Goal: Information Seeking & Learning: Check status

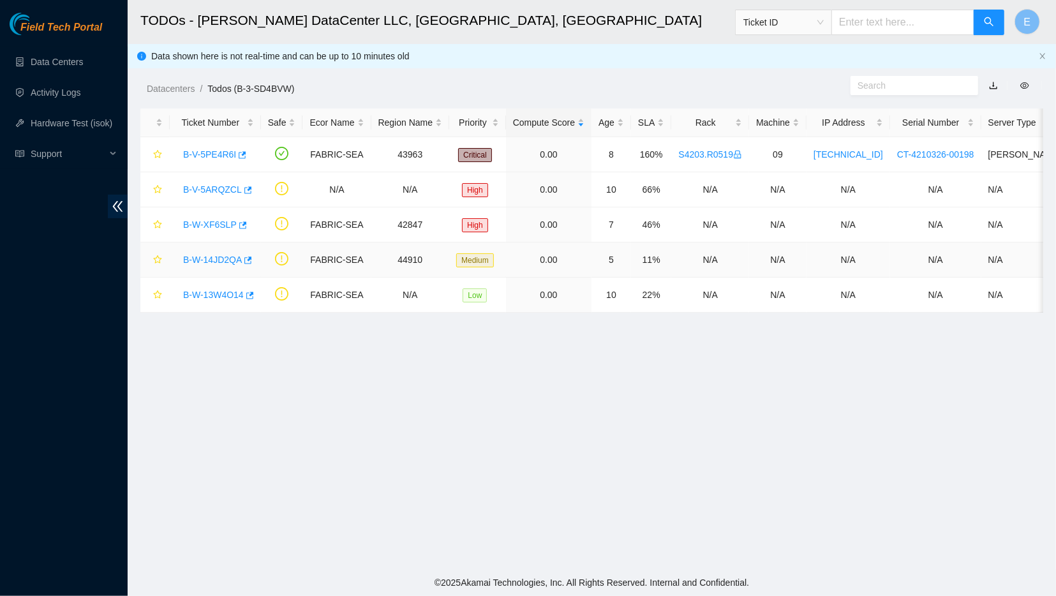
click at [223, 257] on link "B-W-14JD2QA" at bounding box center [212, 260] width 59 height 10
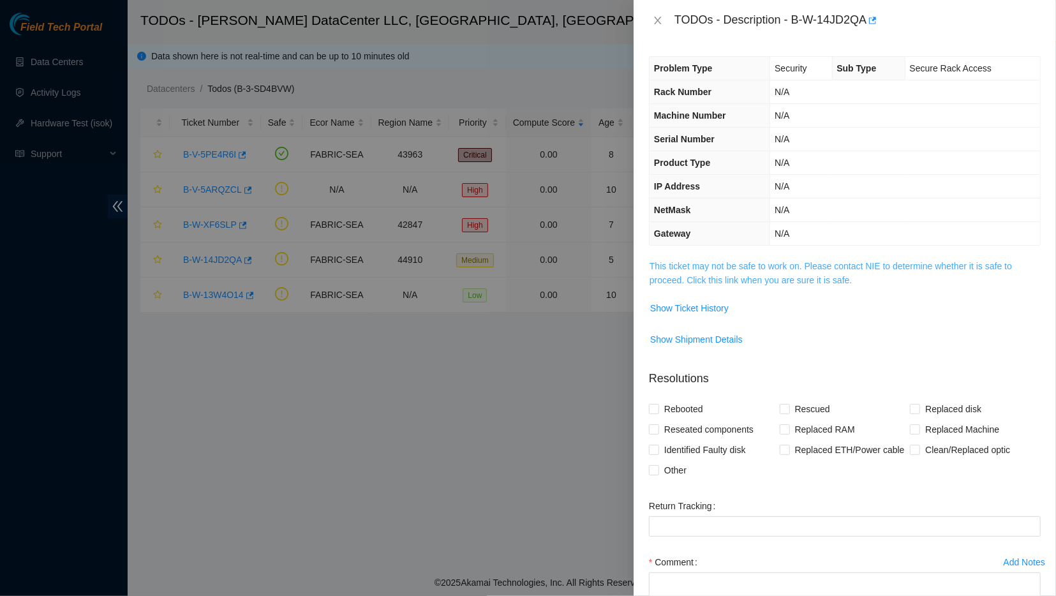
click at [684, 276] on link "This ticket may not be safe to work on. Please contact NIE to determine whether…" at bounding box center [831, 273] width 363 height 24
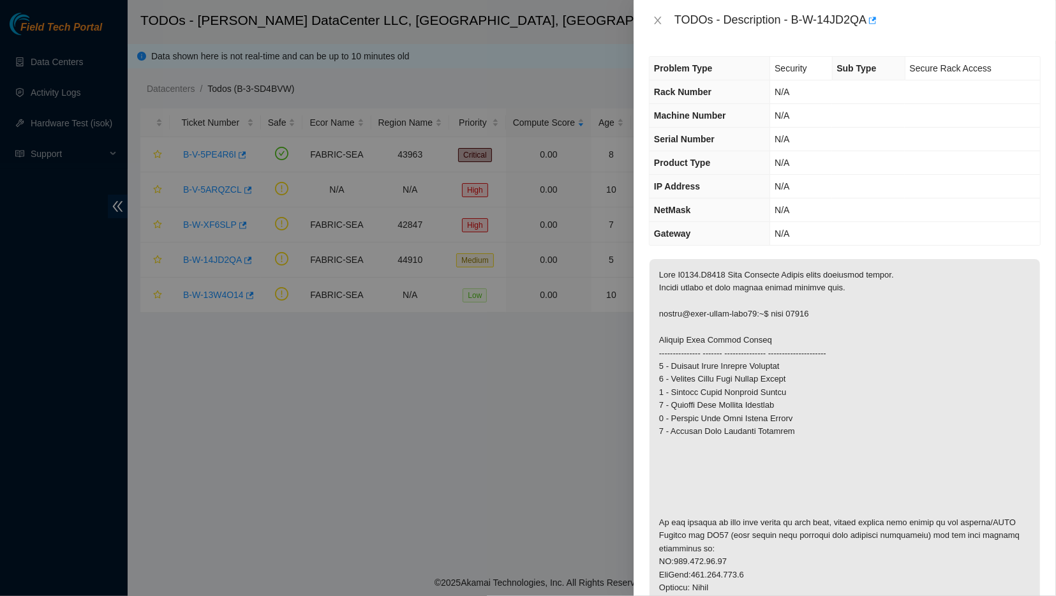
scroll to position [27, 0]
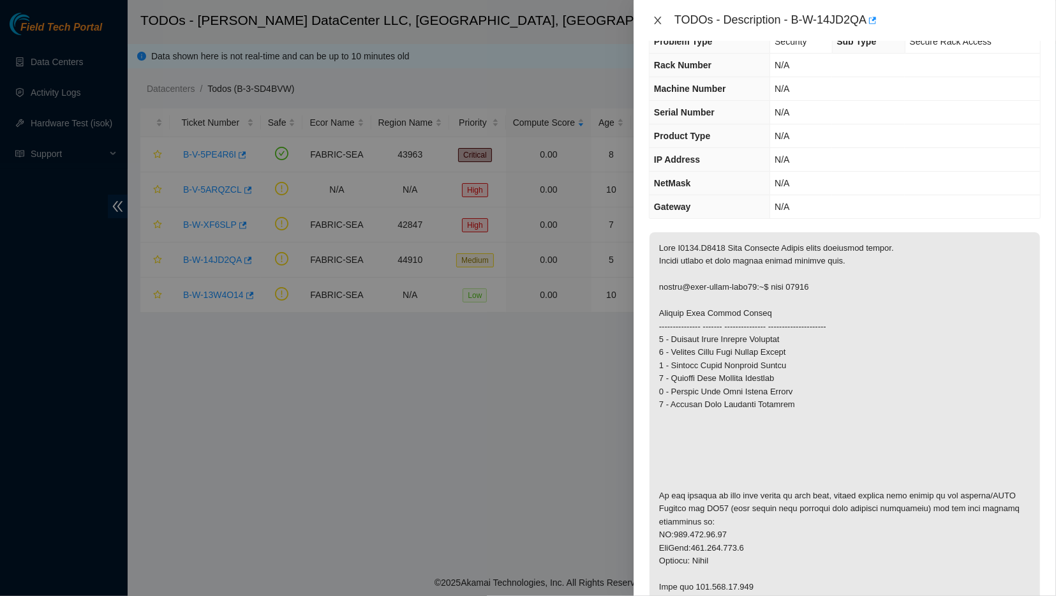
click at [658, 17] on icon "close" at bounding box center [658, 20] width 10 height 10
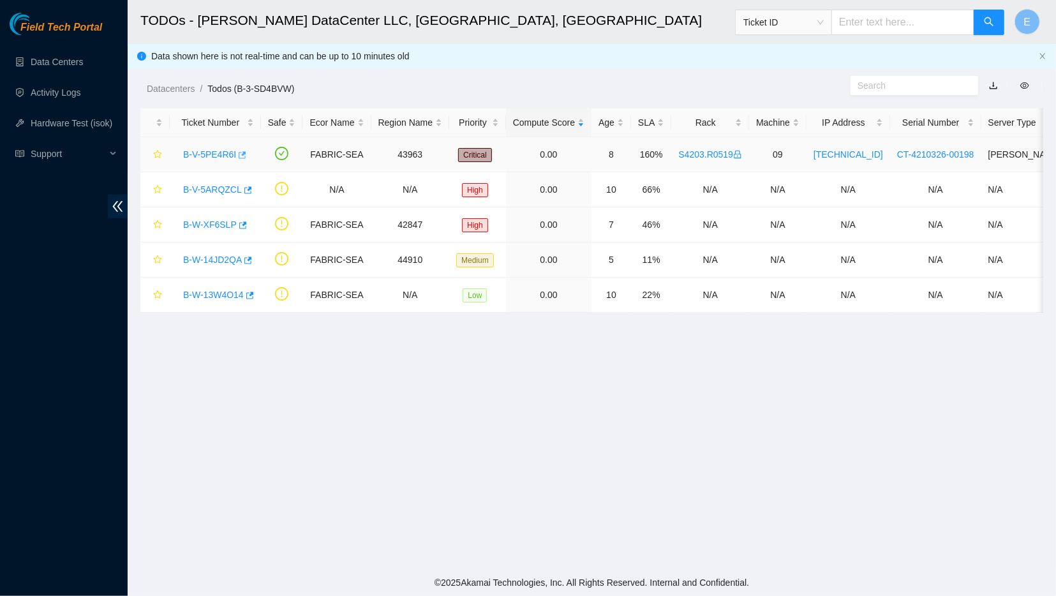
scroll to position [34, 0]
click at [202, 227] on link "B-W-XF6SLP" at bounding box center [210, 225] width 54 height 10
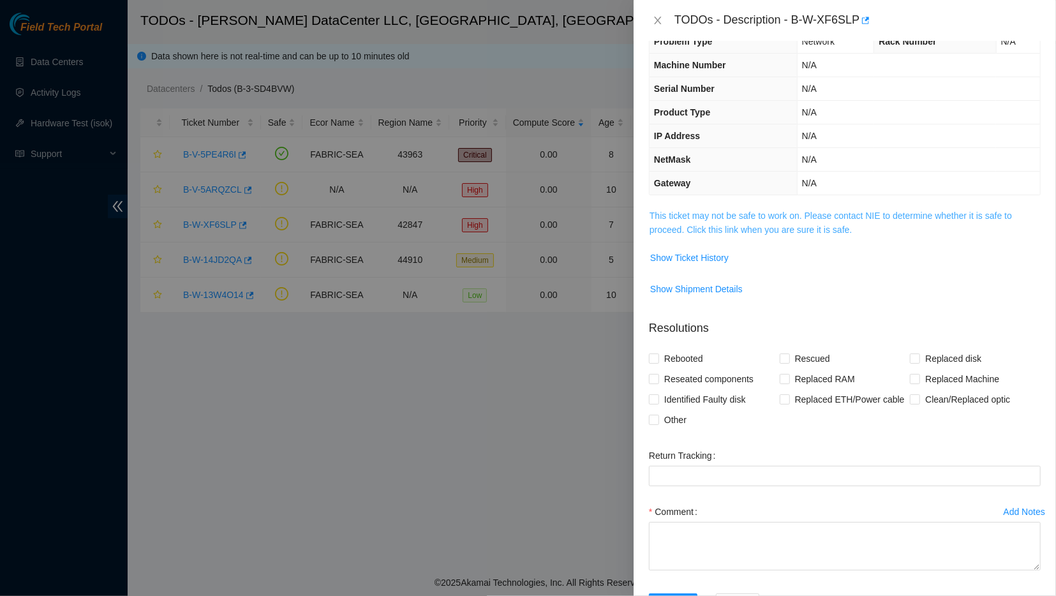
click at [677, 218] on link "This ticket may not be safe to work on. Please contact NIE to determine whether…" at bounding box center [831, 223] width 363 height 24
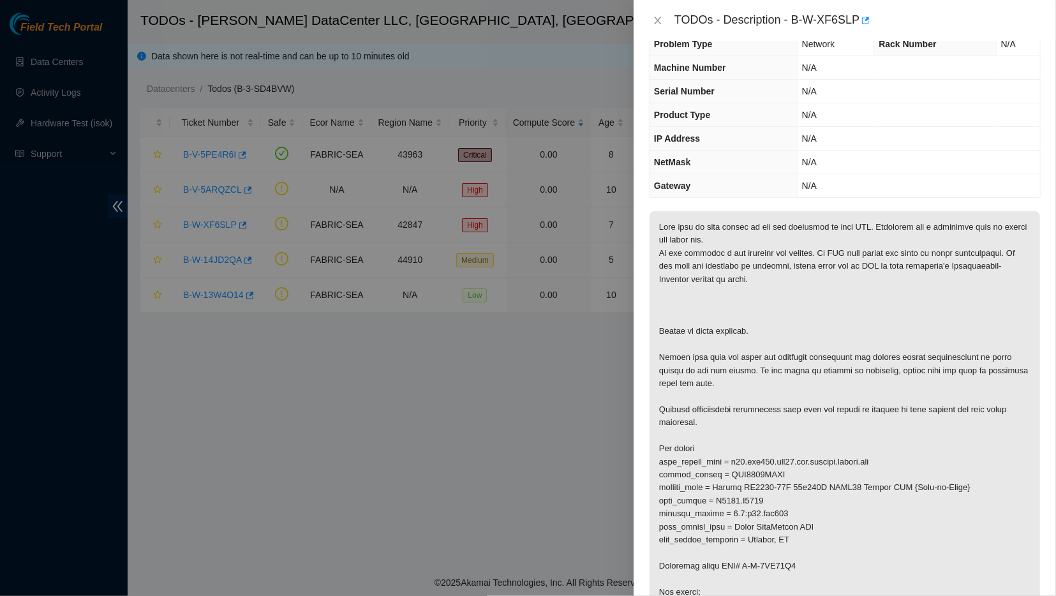
scroll to position [0, 0]
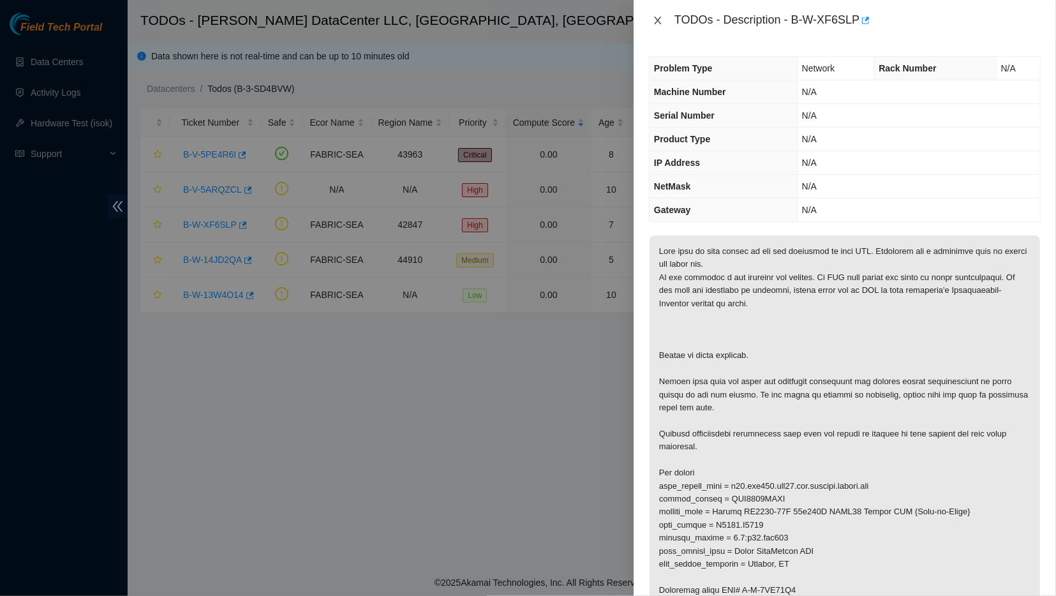
click at [657, 16] on icon "close" at bounding box center [658, 20] width 10 height 10
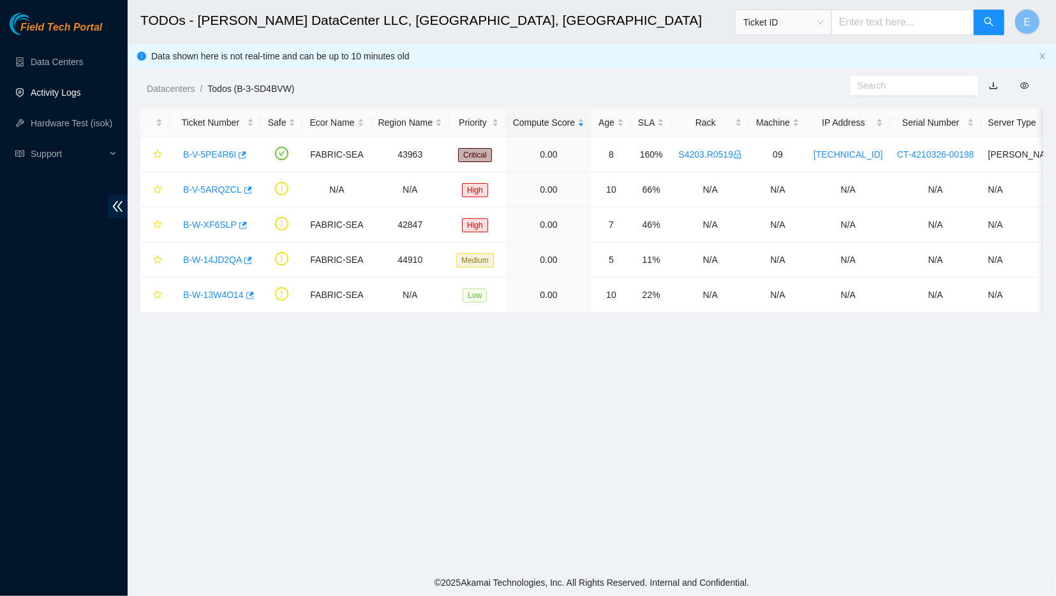
click at [81, 98] on link "Activity Logs" at bounding box center [56, 92] width 50 height 10
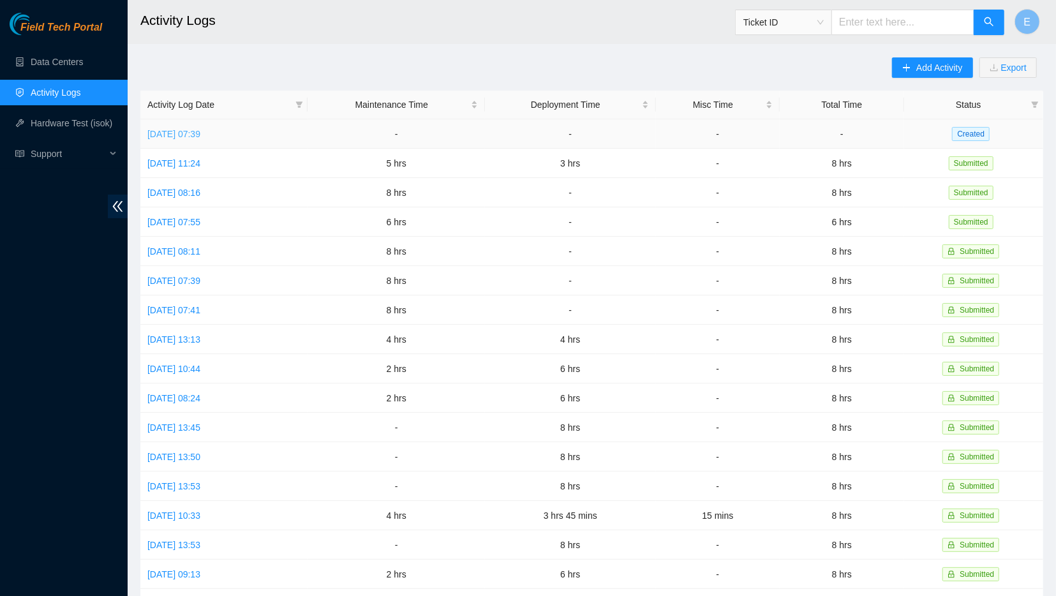
click at [200, 131] on link "[DATE] 07:39" at bounding box center [173, 134] width 53 height 10
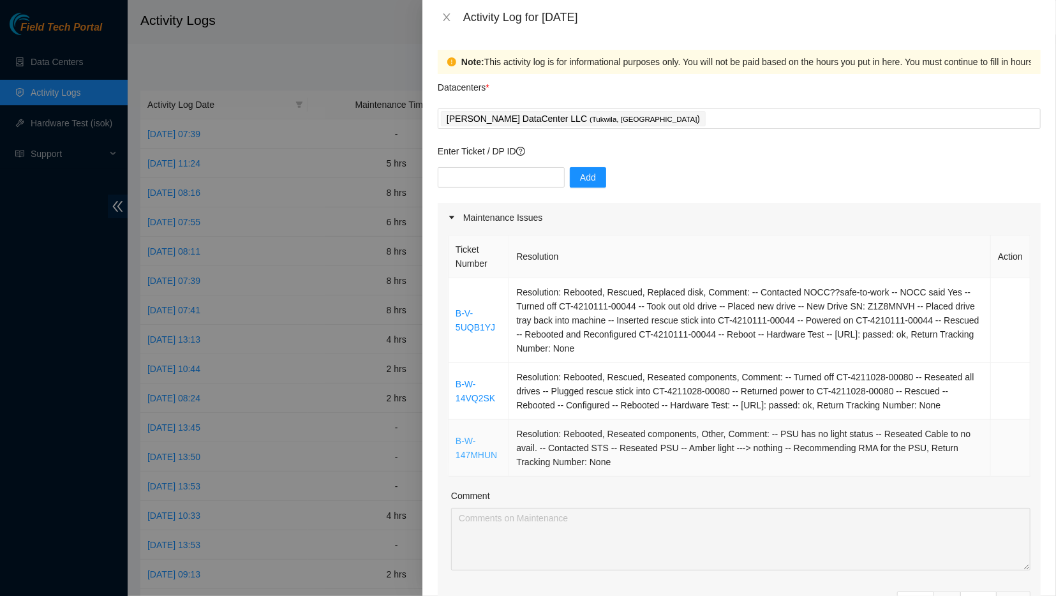
click at [464, 454] on link "B-W-147MHUN" at bounding box center [476, 448] width 41 height 24
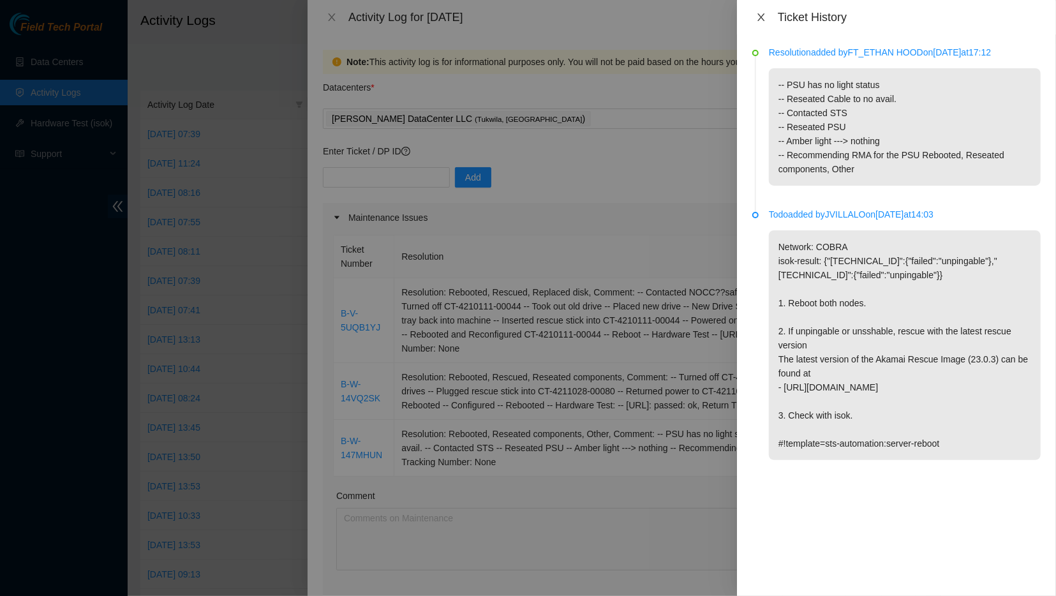
click at [758, 14] on icon "close" at bounding box center [761, 17] width 7 height 8
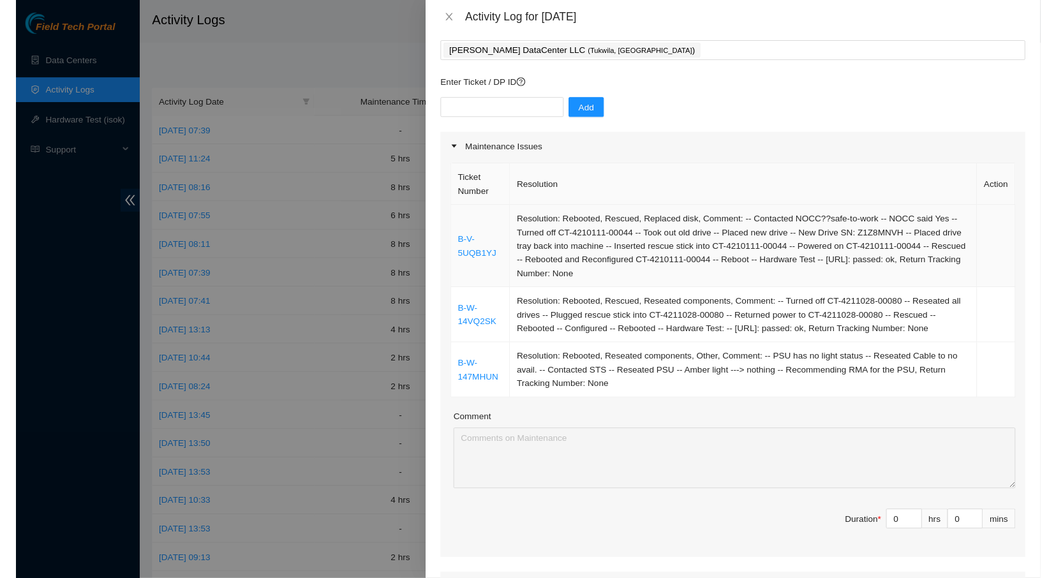
scroll to position [66, 0]
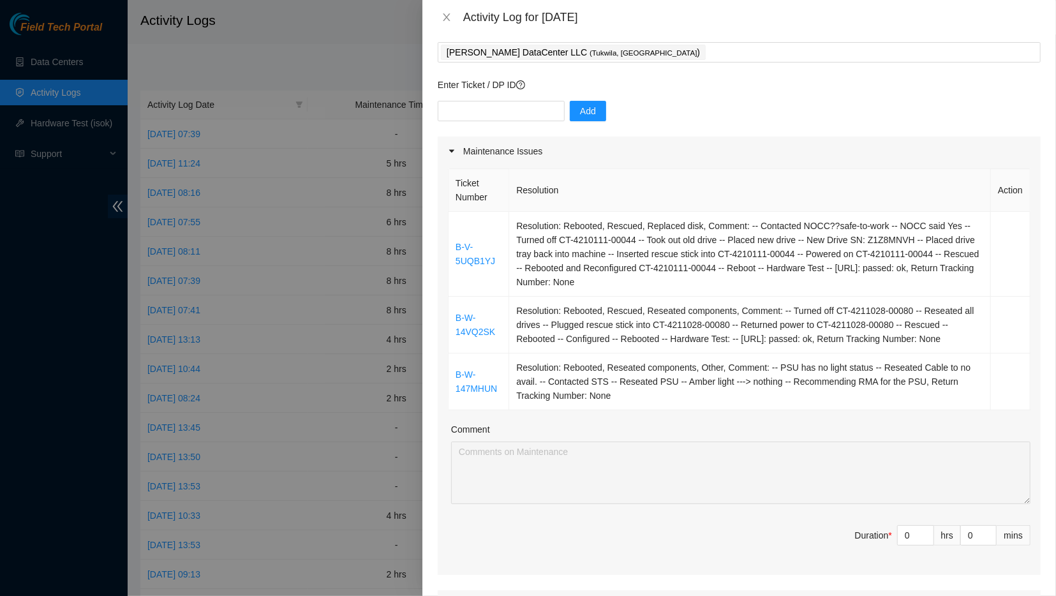
click at [617, 179] on th "Resolution" at bounding box center [750, 190] width 482 height 43
click at [446, 12] on icon "close" at bounding box center [447, 17] width 10 height 10
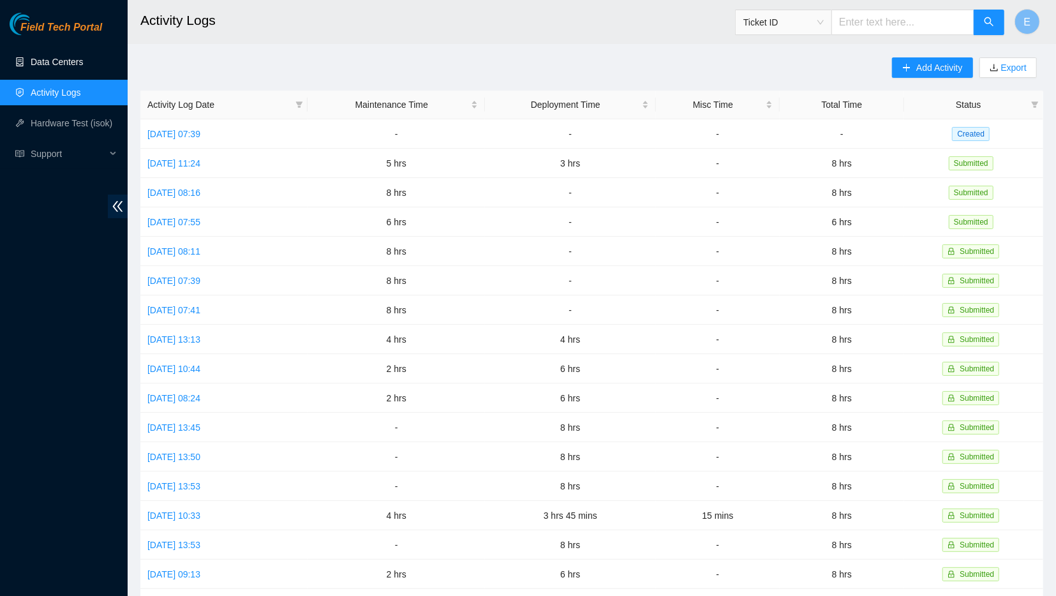
click at [59, 61] on link "Data Centers" at bounding box center [57, 62] width 52 height 10
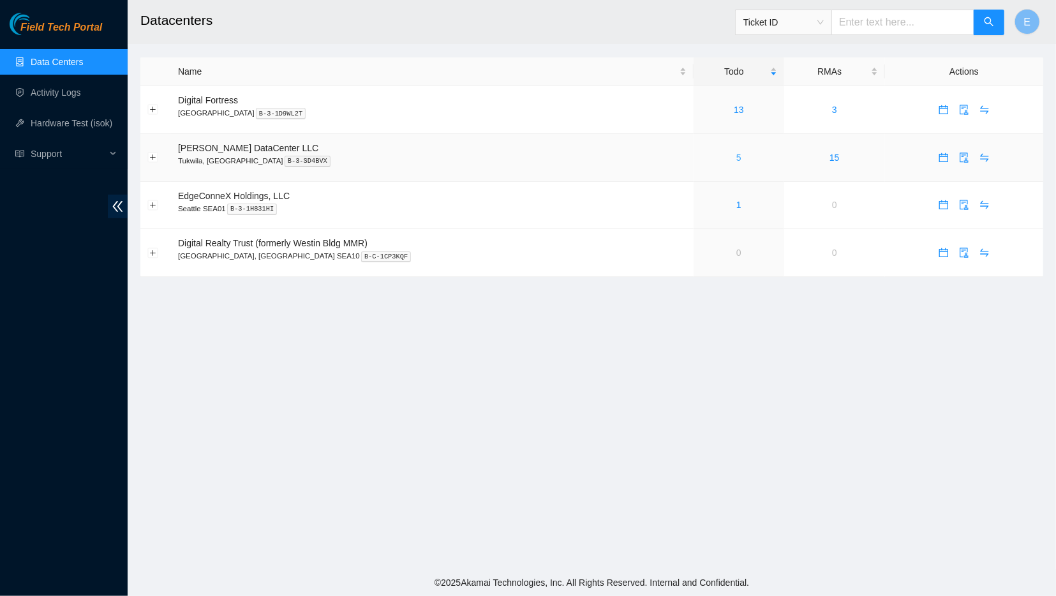
click at [737, 154] on link "5" at bounding box center [739, 158] width 5 height 10
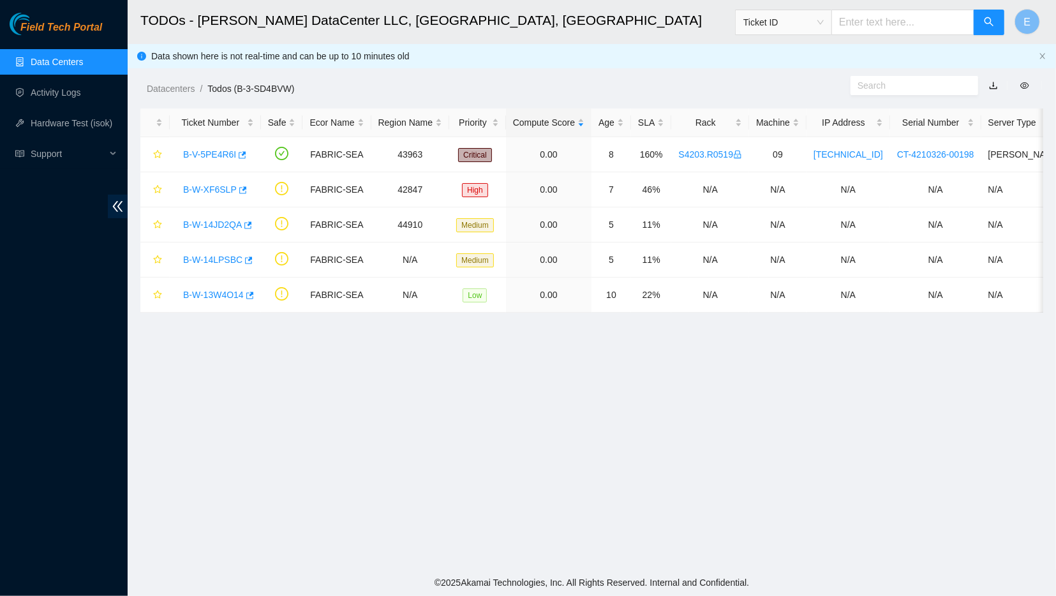
click at [670, 406] on main "TODOs - [PERSON_NAME] DataCenter LLC, [GEOGRAPHIC_DATA], [GEOGRAPHIC_DATA] Tick…" at bounding box center [592, 284] width 929 height 569
drag, startPoint x: 178, startPoint y: 296, endPoint x: 248, endPoint y: 290, distance: 69.8
click at [248, 290] on div "B-W-13W4O14" at bounding box center [215, 295] width 77 height 20
copy link "B-W-13W4O14"
click at [604, 445] on main "TODOs - [PERSON_NAME] DataCenter LLC, [GEOGRAPHIC_DATA], [GEOGRAPHIC_DATA] Tick…" at bounding box center [592, 284] width 929 height 569
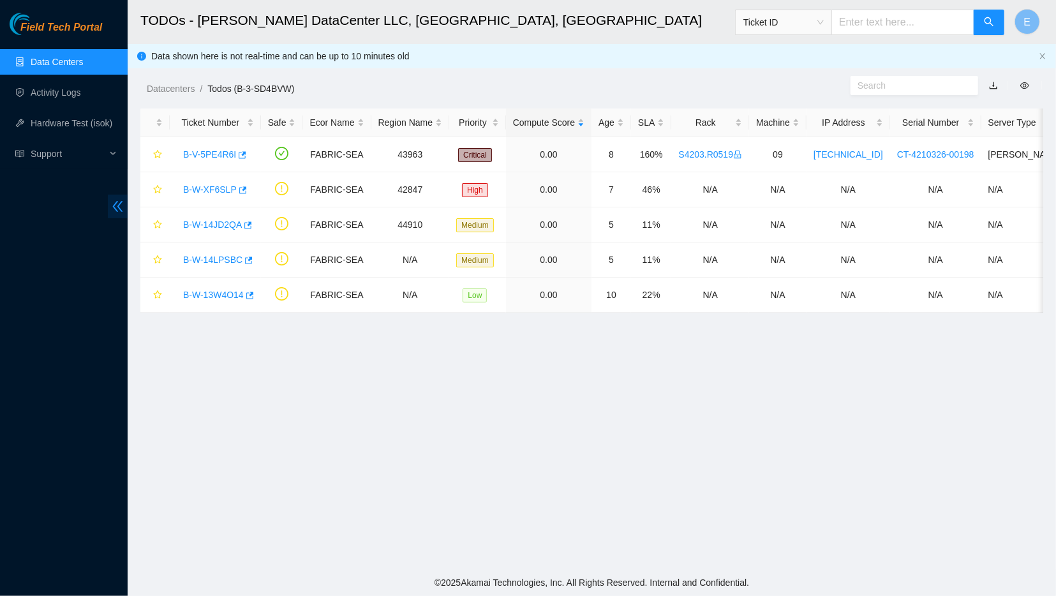
click at [123, 205] on icon "double-left" at bounding box center [117, 206] width 13 height 13
